Goal: Task Accomplishment & Management: Use online tool/utility

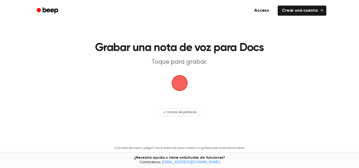
click at [177, 82] on span "button" at bounding box center [179, 83] width 22 height 22
click at [179, 85] on span "button" at bounding box center [179, 83] width 20 height 20
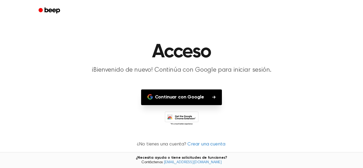
click at [203, 99] on font "Continuar con Google" at bounding box center [179, 97] width 49 height 5
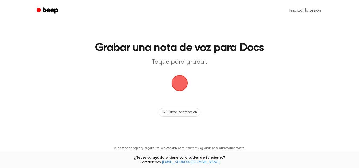
click at [175, 85] on span "button" at bounding box center [179, 82] width 29 height 29
click at [176, 85] on span "button" at bounding box center [180, 83] width 30 height 30
